Goal: Information Seeking & Learning: Learn about a topic

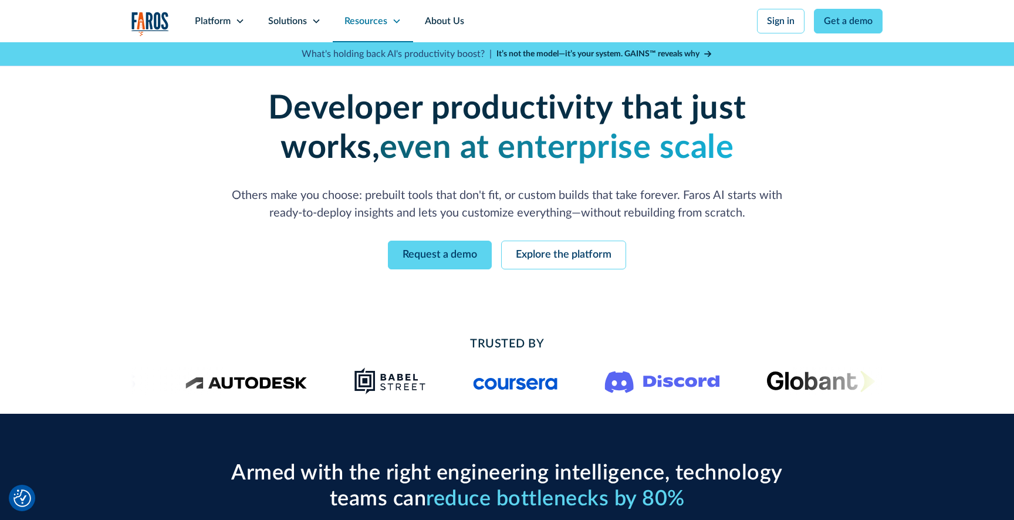
click at [376, 20] on div "Resources" at bounding box center [366, 21] width 43 height 14
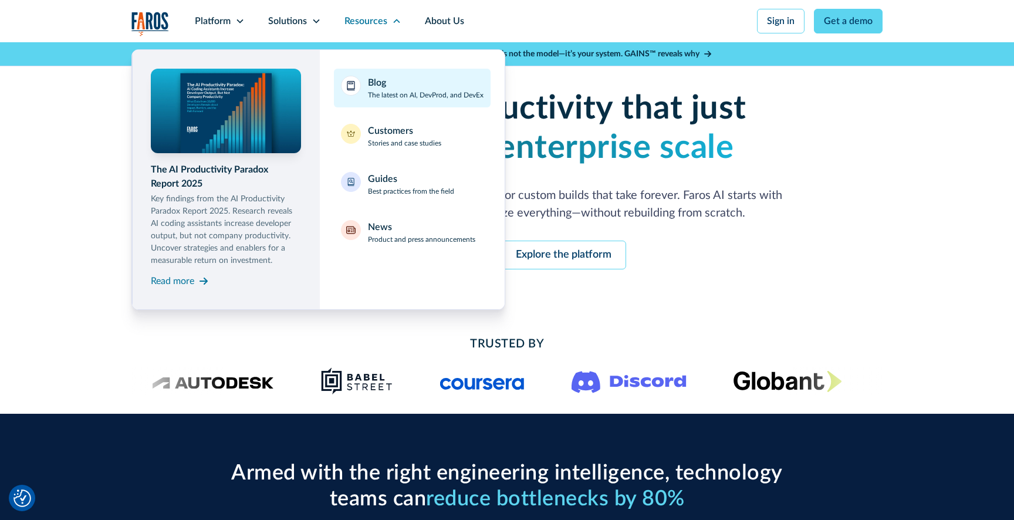
click at [404, 87] on div "Blog The latest on AI, DevProd, and DevEx" at bounding box center [426, 88] width 116 height 25
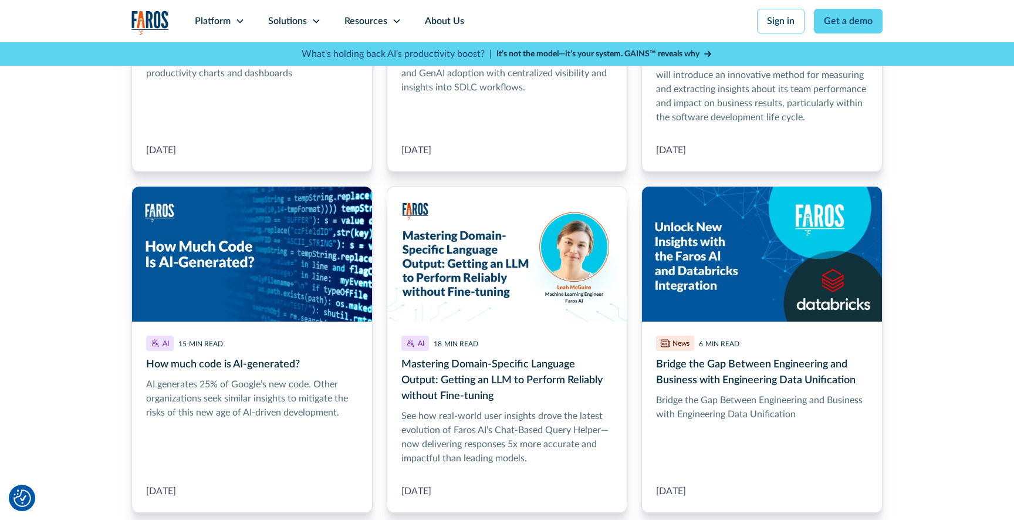
scroll to position [4306, 0]
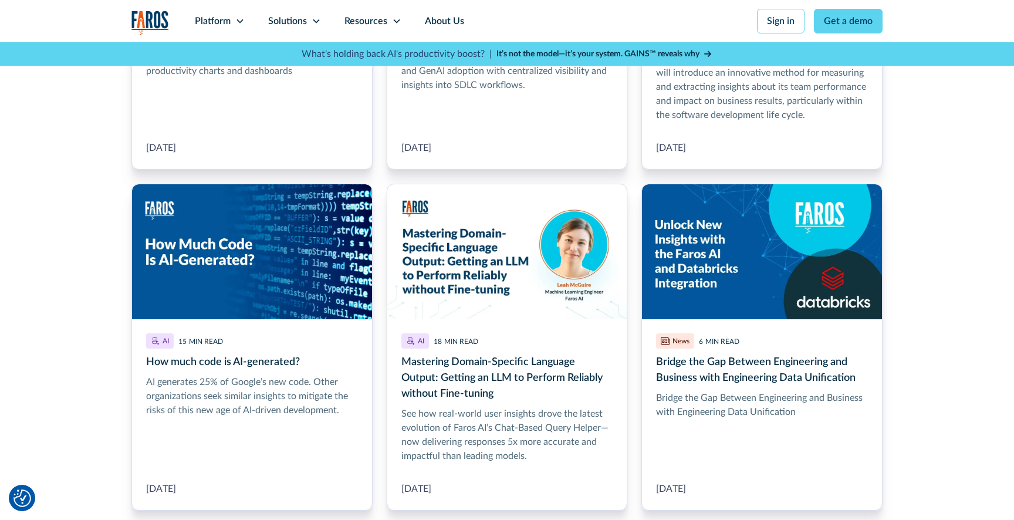
click at [641, 50] on strong "It’s not the model—it’s your system. GAINS™ reveals why" at bounding box center [598, 54] width 203 height 8
click at [497, 48] on link "It’s not the model—it’s your system. GAINS™ reveals why" at bounding box center [605, 54] width 216 height 12
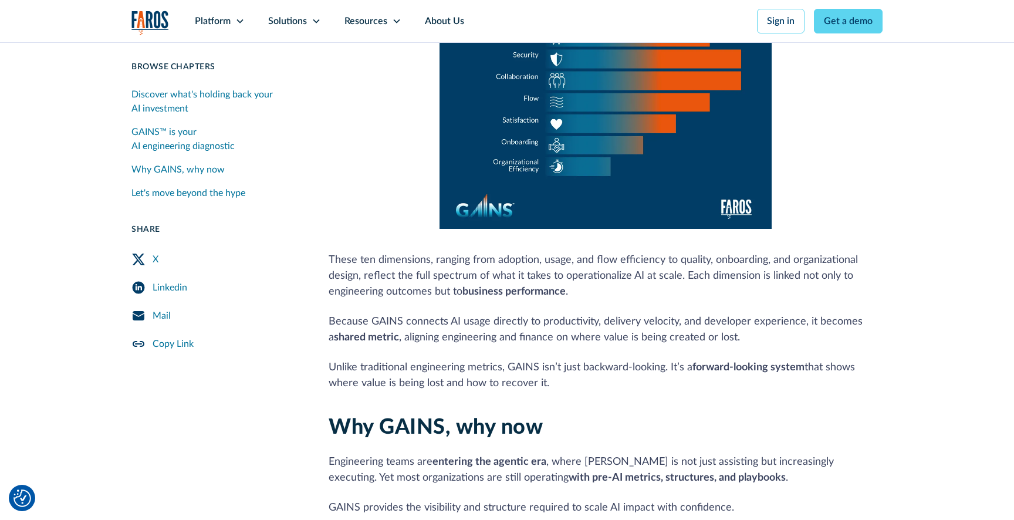
scroll to position [921, 0]
click at [163, 171] on div "Why GAINS, why now" at bounding box center [177, 170] width 93 height 14
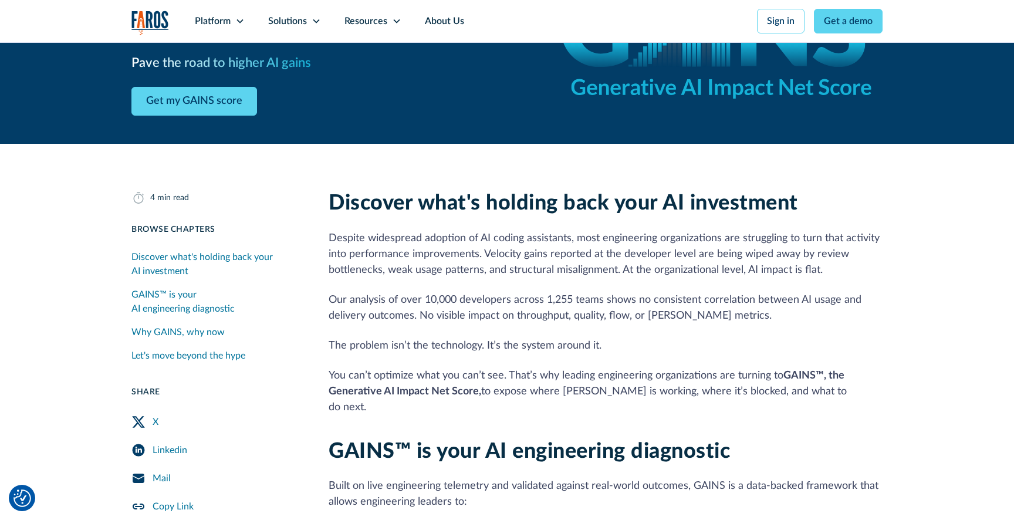
scroll to position [148, 0]
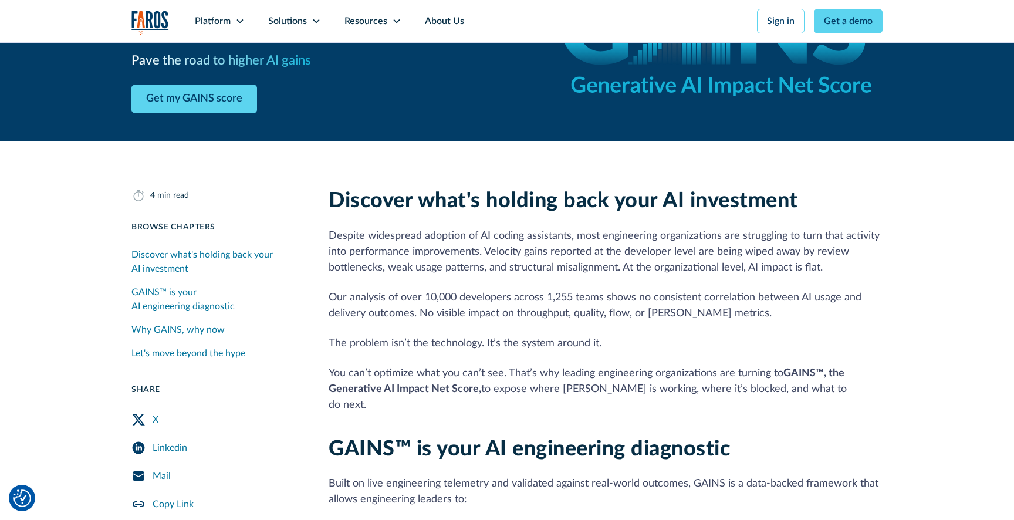
click at [657, 277] on div "Discover what's holding back your AI investment Despite widespread adoption of …" at bounding box center [606, 300] width 554 height 224
click at [659, 274] on p "Despite widespread adoption of AI coding assistants, most engineering organizat…" at bounding box center [606, 252] width 554 height 48
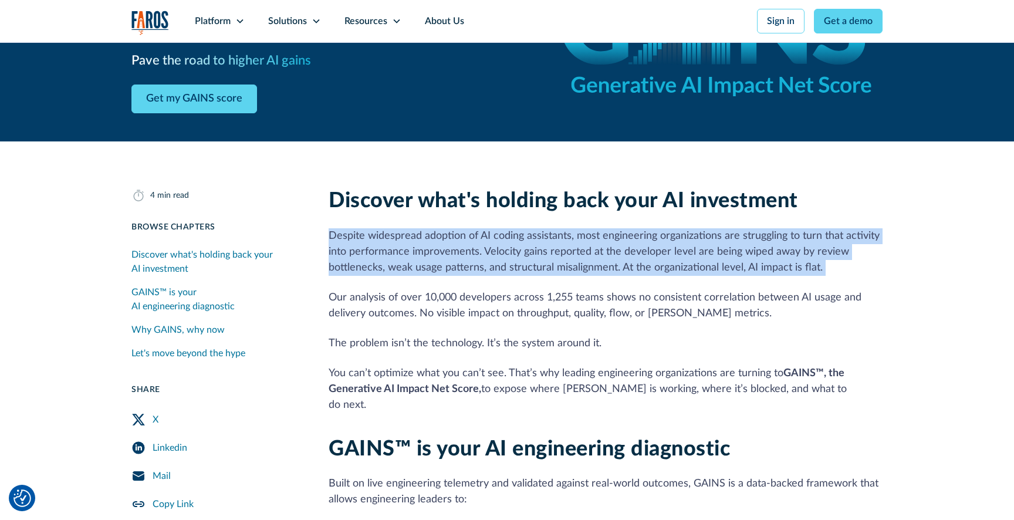
click at [659, 274] on p "Despite widespread adoption of AI coding assistants, most engineering organizat…" at bounding box center [606, 252] width 554 height 48
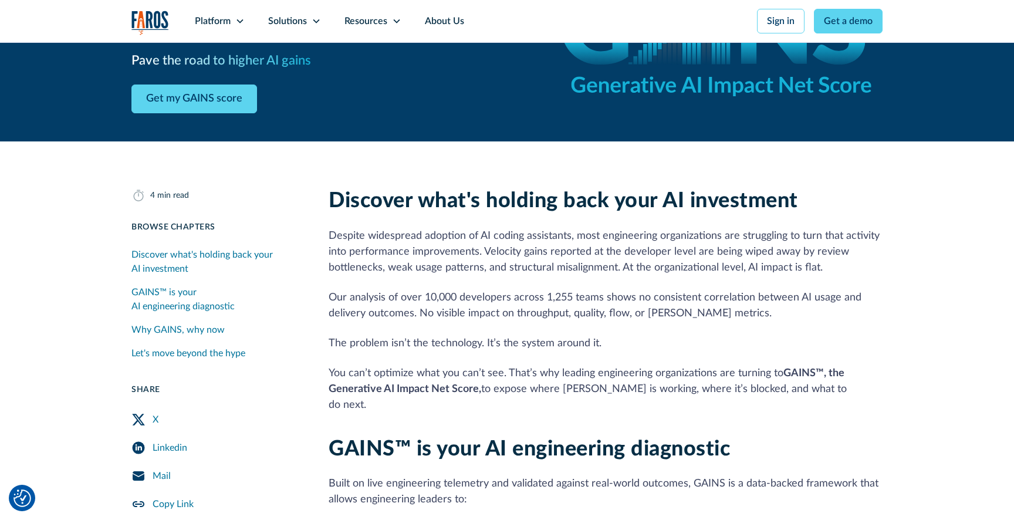
click at [620, 295] on p "Our analysis of over 10,000 developers across 1,255 teams shows no consistent c…" at bounding box center [606, 306] width 554 height 32
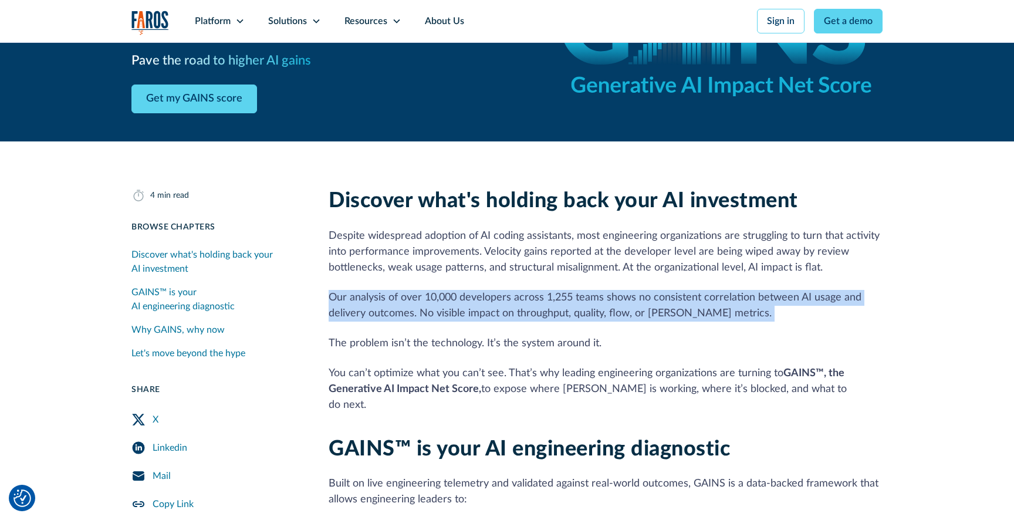
click at [620, 295] on p "Our analysis of over 10,000 developers across 1,255 teams shows no consistent c…" at bounding box center [606, 306] width 554 height 32
